Goal: Find specific page/section: Find specific page/section

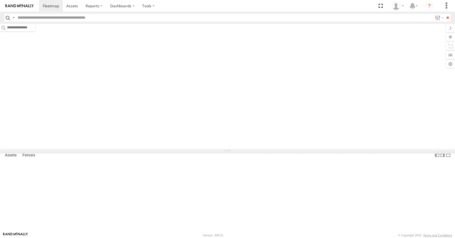
click at [42, 17] on input "text" at bounding box center [223, 18] width 417 height 8
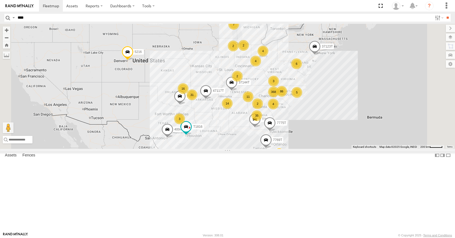
click at [444, 14] on input "**" at bounding box center [447, 18] width 6 height 8
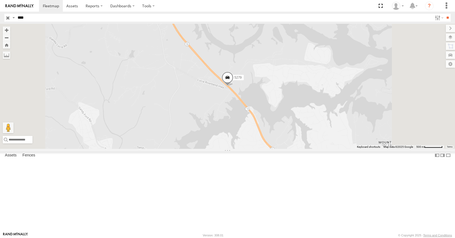
click at [233, 87] on span at bounding box center [227, 79] width 12 height 15
click at [32, 160] on label "Fences" at bounding box center [29, 156] width 18 height 8
drag, startPoint x: 37, startPoint y: 16, endPoint x: 16, endPoint y: 24, distance: 22.7
click at [16, 24] on body at bounding box center [227, 119] width 455 height 238
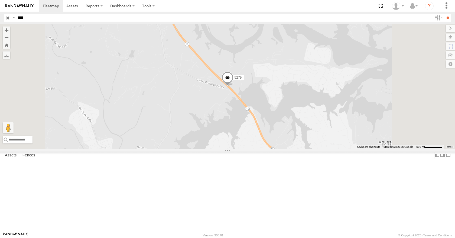
click at [444, 14] on input "**" at bounding box center [447, 18] width 6 height 8
click at [39, 18] on input "****" at bounding box center [223, 18] width 417 height 8
click at [444, 14] on input "**" at bounding box center [447, 18] width 6 height 8
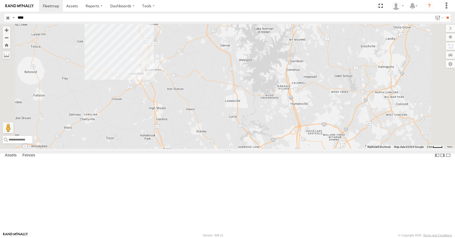
drag, startPoint x: 37, startPoint y: 18, endPoint x: 0, endPoint y: 19, distance: 37.1
click at [0, 19] on header "Search Query Asset ID Asset Label Registration Manufacturer Model VIN Job ID" at bounding box center [227, 18] width 455 height 12
type input "****"
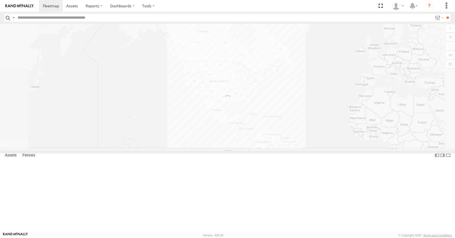
click at [33, 18] on input "text" at bounding box center [223, 18] width 417 height 8
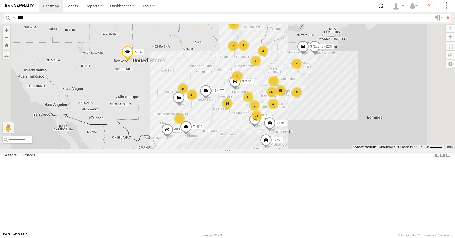
type input "****"
click at [444, 14] on input "**" at bounding box center [447, 18] width 6 height 8
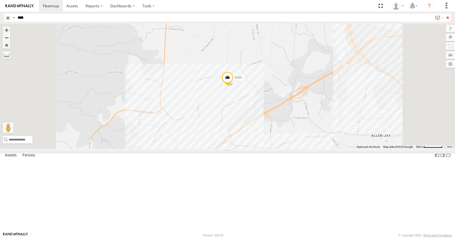
click at [233, 87] on span at bounding box center [227, 79] width 12 height 15
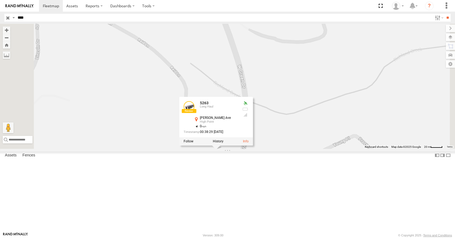
drag, startPoint x: 279, startPoint y: 162, endPoint x: 288, endPoint y: 122, distance: 40.7
click at [288, 122] on div "5263 [STREET_ADDRESS][PERSON_NAME] 35.93672 , -80.01394 0 00:38:29 [DATE]" at bounding box center [227, 86] width 455 height 125
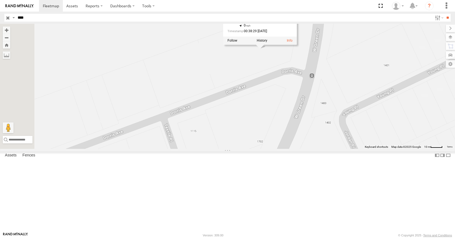
drag, startPoint x: 303, startPoint y: 208, endPoint x: 398, endPoint y: 122, distance: 127.6
click at [399, 122] on div "5263 [STREET_ADDRESS][PERSON_NAME] 35.93672 , -80.01394 0 00:38:29 [DATE]" at bounding box center [227, 86] width 455 height 125
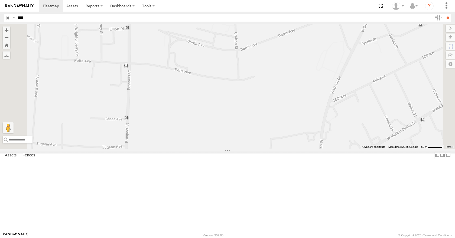
drag, startPoint x: 333, startPoint y: 216, endPoint x: 382, endPoint y: 123, distance: 104.8
click at [382, 123] on div "5263 [STREET_ADDRESS][PERSON_NAME] 35.93672 , -80.01394 0 00:38:29 [DATE]" at bounding box center [227, 86] width 455 height 125
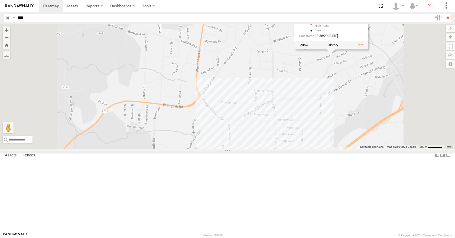
drag, startPoint x: 365, startPoint y: 191, endPoint x: 368, endPoint y: 147, distance: 43.9
click at [373, 143] on div "5263 [STREET_ADDRESS][PERSON_NAME] 35.93672 , -80.01394 0 00:38:29 [DATE]" at bounding box center [227, 86] width 455 height 125
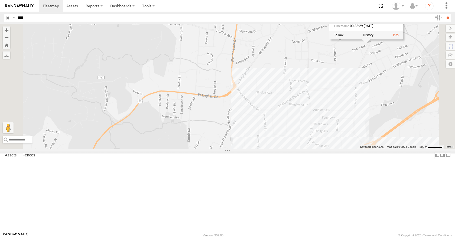
drag, startPoint x: 301, startPoint y: 104, endPoint x: 338, endPoint y: 95, distance: 38.1
click at [338, 93] on div "5263 [STREET_ADDRESS][PERSON_NAME] 35.93672 , -80.01394 0 00:38:29 [DATE]" at bounding box center [227, 86] width 455 height 125
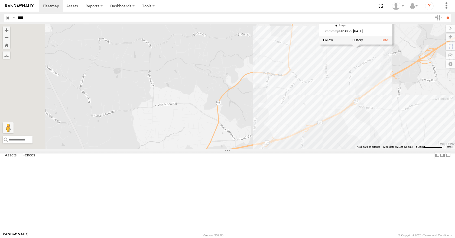
drag, startPoint x: 330, startPoint y: 193, endPoint x: 362, endPoint y: 129, distance: 71.4
click at [362, 129] on div "5263 [STREET_ADDRESS][PERSON_NAME] 35.93672 , -80.01394 0 00:38:29 [DATE]" at bounding box center [227, 86] width 455 height 125
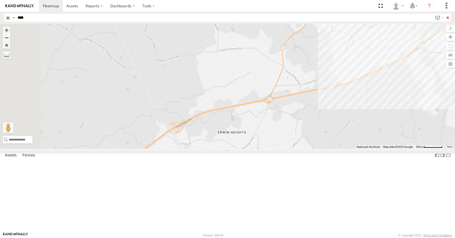
drag, startPoint x: 319, startPoint y: 160, endPoint x: 377, endPoint y: 113, distance: 75.0
click at [377, 113] on div "5263 [STREET_ADDRESS][PERSON_NAME] 35.93672 , -80.01394 0 00:38:29 [DATE]" at bounding box center [227, 86] width 455 height 125
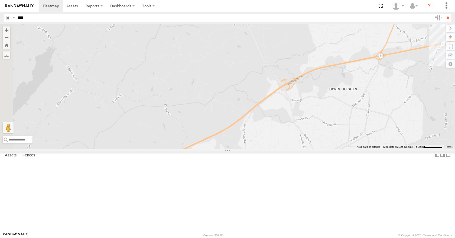
drag, startPoint x: 252, startPoint y: 124, endPoint x: 365, endPoint y: 78, distance: 121.6
click at [365, 78] on div "5263 [STREET_ADDRESS][PERSON_NAME] 35.93672 , -80.01394 0 00:38:29 [DATE]" at bounding box center [227, 86] width 455 height 125
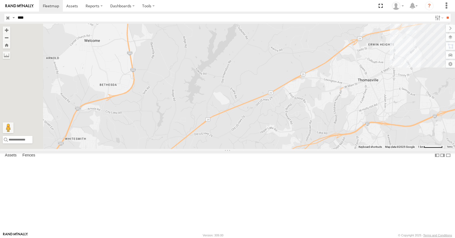
drag, startPoint x: 344, startPoint y: 167, endPoint x: 382, endPoint y: 123, distance: 57.9
click at [390, 98] on div "5263 [STREET_ADDRESS][PERSON_NAME] 35.93672 , -80.01394 0 00:38:29 [DATE]" at bounding box center [227, 86] width 455 height 125
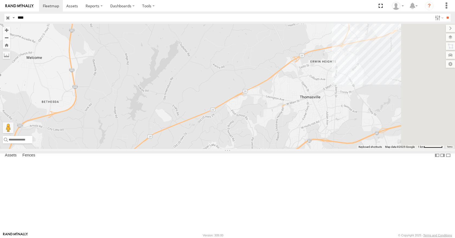
drag, startPoint x: 282, startPoint y: 202, endPoint x: 225, endPoint y: 216, distance: 58.7
click at [225, 149] on div "5263 [STREET_ADDRESS][PERSON_NAME] 35.93672 , -80.01394 0 00:38:29 [DATE]" at bounding box center [227, 86] width 455 height 125
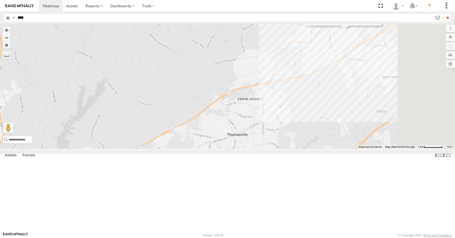
drag, startPoint x: 379, startPoint y: 128, endPoint x: 301, endPoint y: 167, distance: 86.9
click at [303, 149] on div "5263 [STREET_ADDRESS][PERSON_NAME] 35.93672 , -80.01394 0 00:38:29 [DATE]" at bounding box center [227, 86] width 455 height 125
